Goal: Navigation & Orientation: Find specific page/section

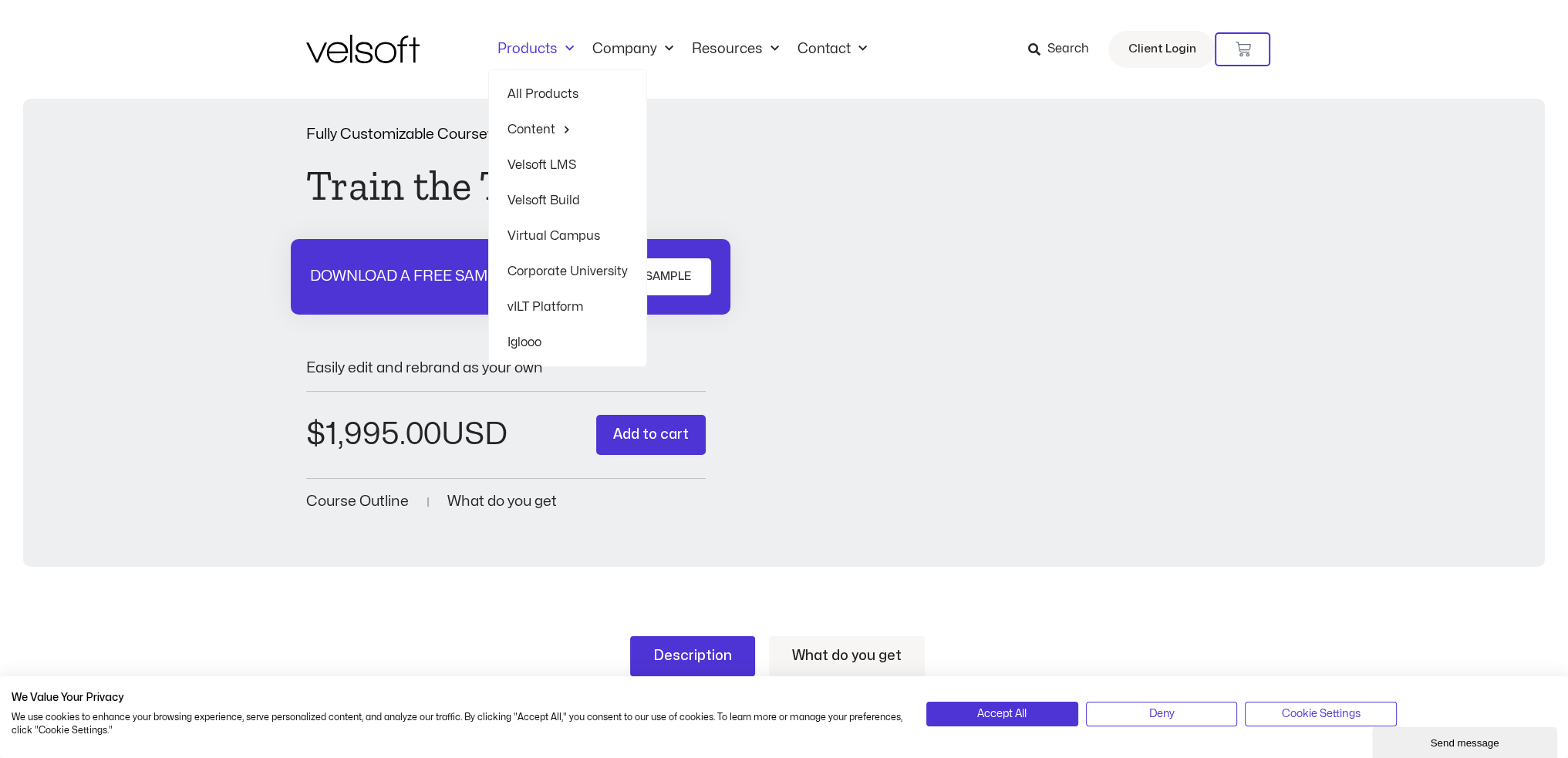
click at [563, 49] on span "Menu" at bounding box center [566, 48] width 16 height 25
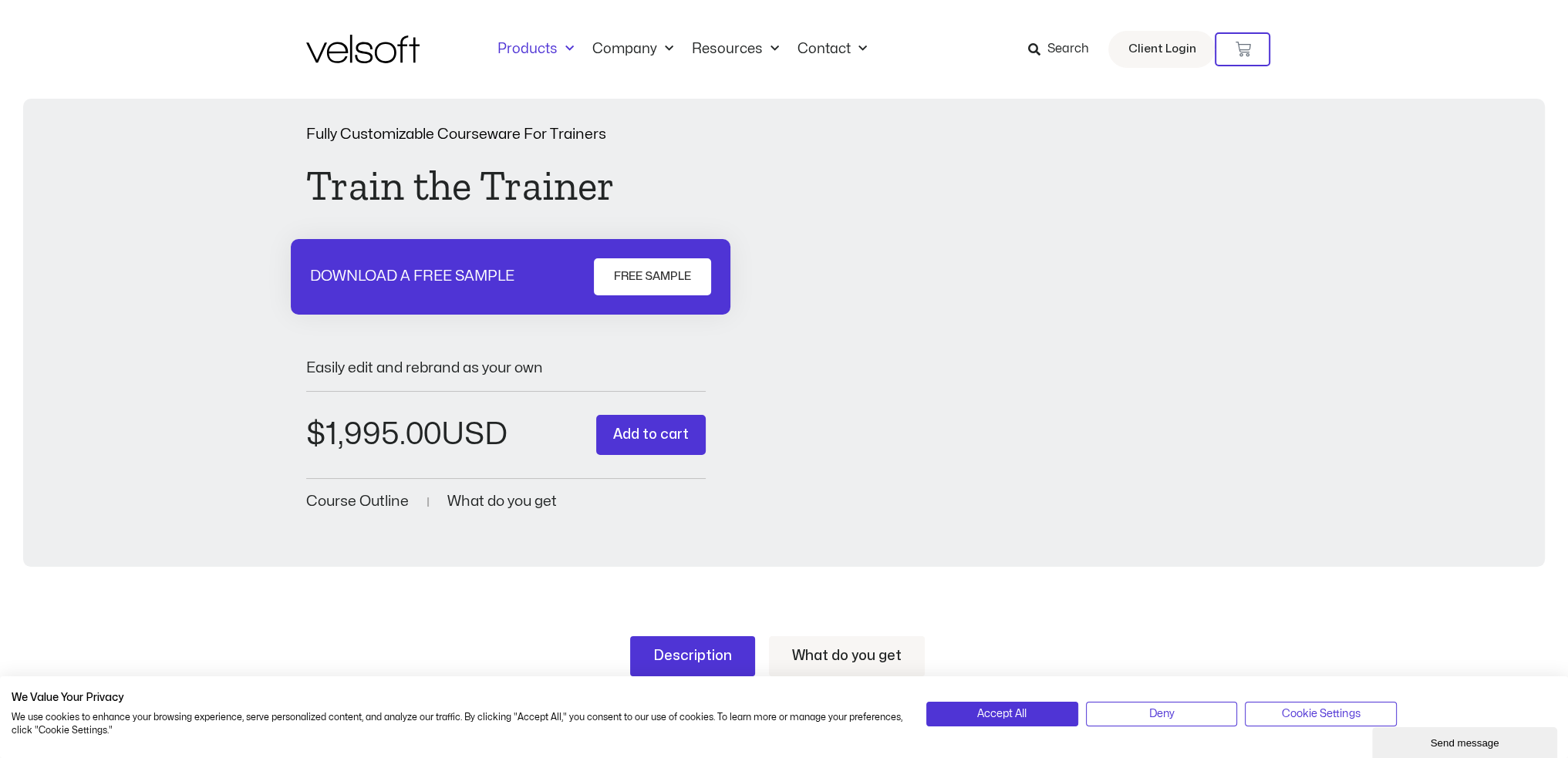
click at [563, 52] on span "Menu" at bounding box center [566, 48] width 16 height 25
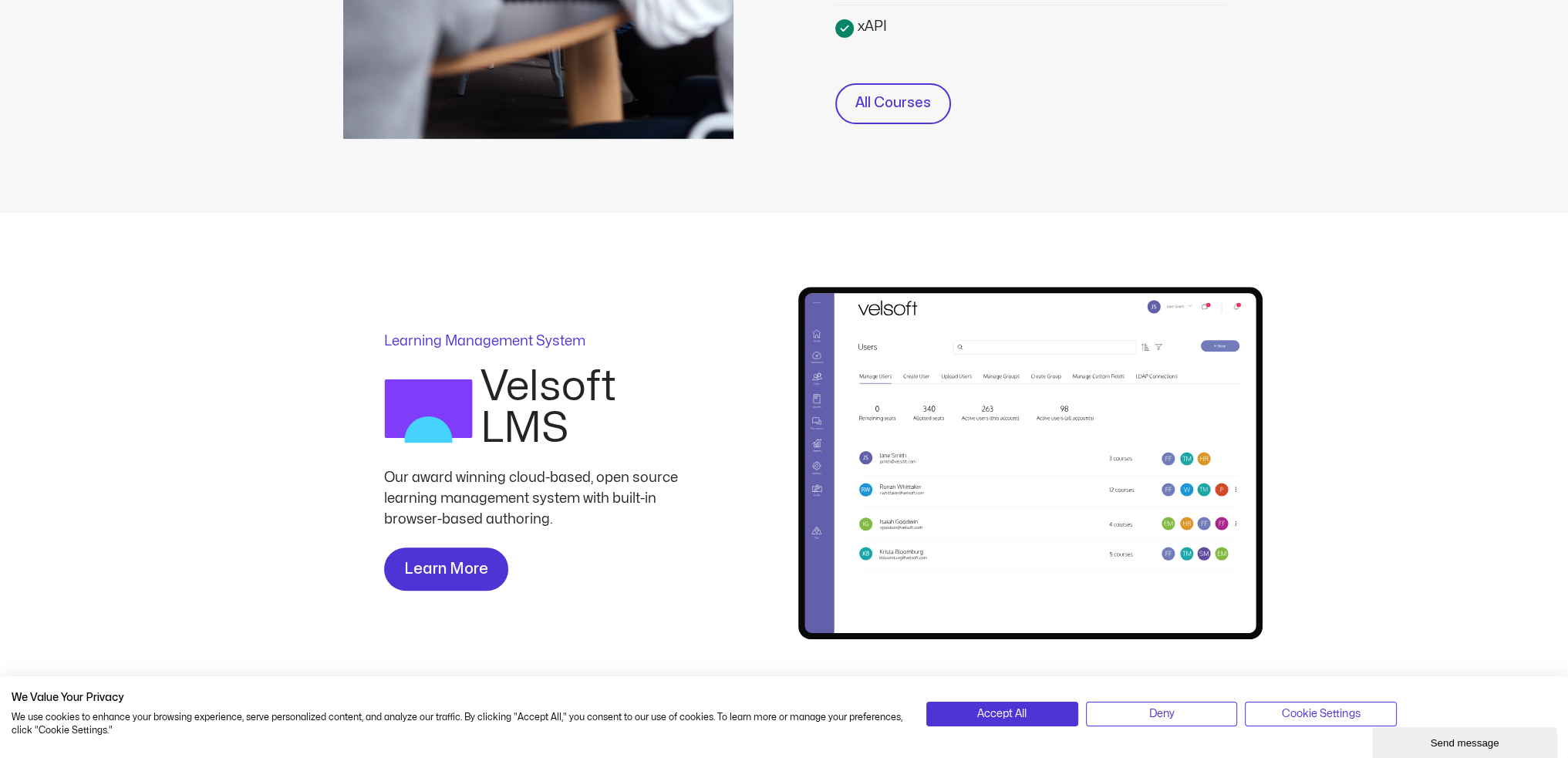
scroll to position [771, 0]
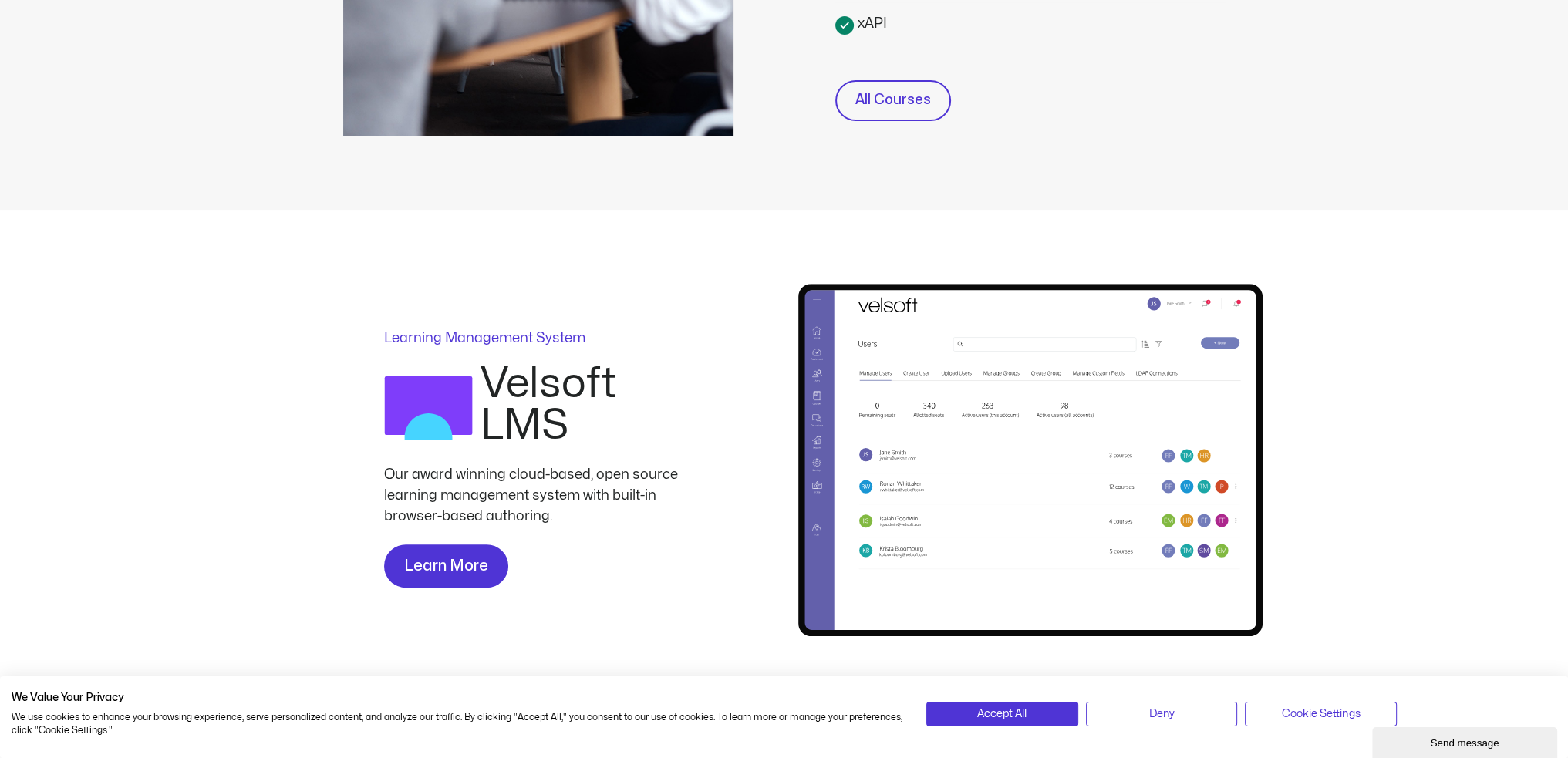
click at [577, 576] on div "Learn More" at bounding box center [538, 566] width 308 height 43
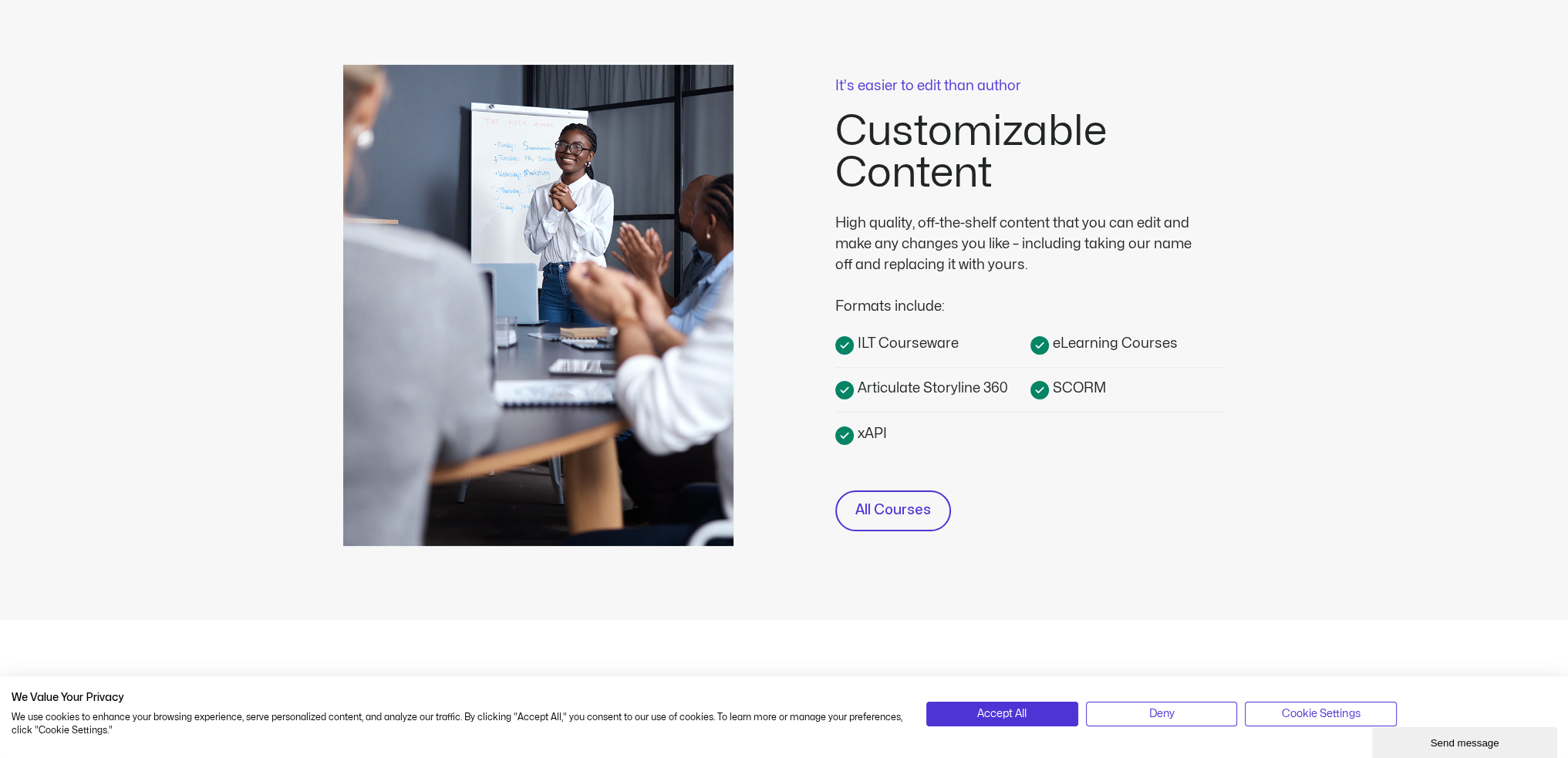
scroll to position [0, 0]
